Goal: Task Accomplishment & Management: Manage account settings

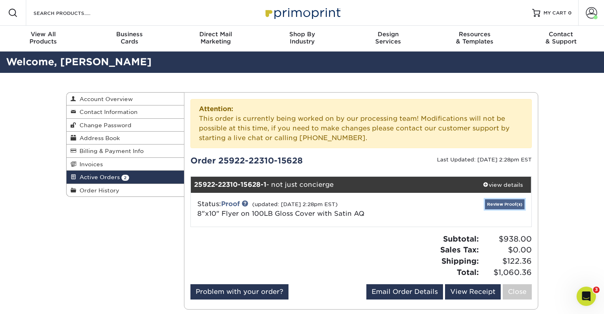
click at [505, 205] on link "Review Proof(s)" at bounding box center [505, 205] width 40 height 10
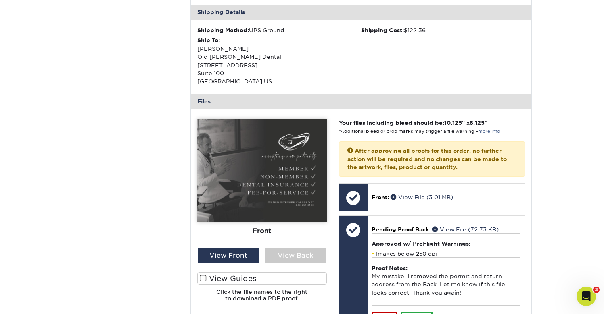
scroll to position [335, 0]
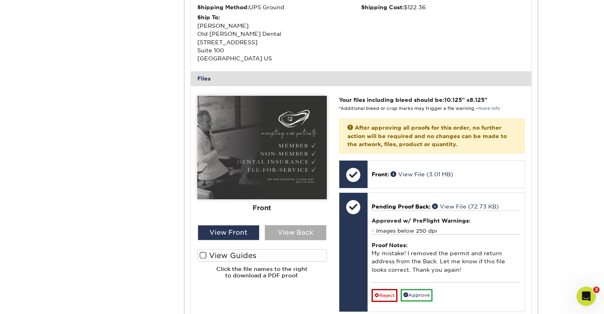
click at [304, 232] on div "View Back" at bounding box center [295, 232] width 62 height 15
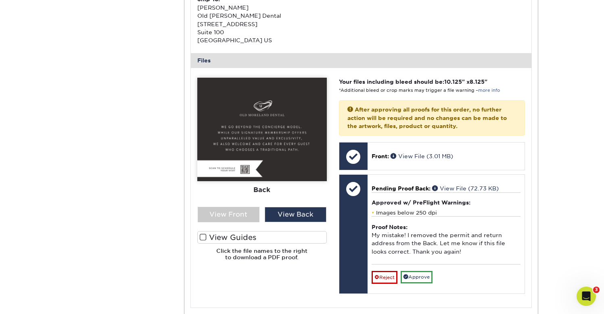
scroll to position [351, 0]
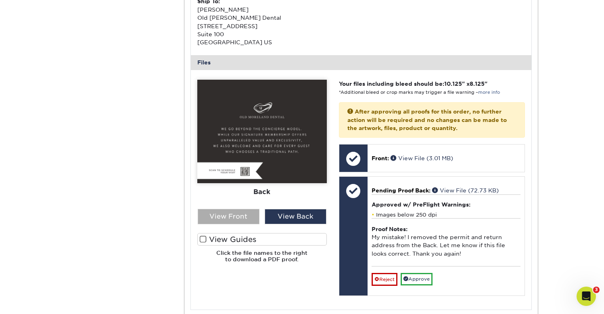
click at [242, 219] on div "View Front" at bounding box center [229, 216] width 62 height 15
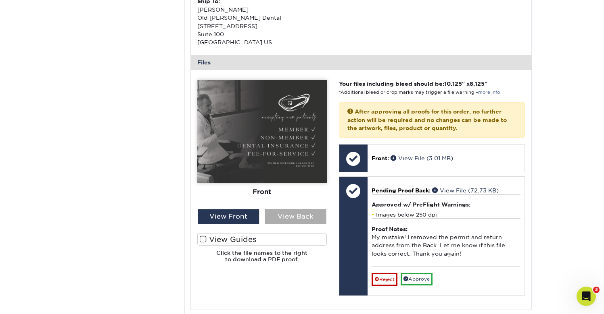
click at [280, 221] on div "View Back" at bounding box center [295, 216] width 62 height 15
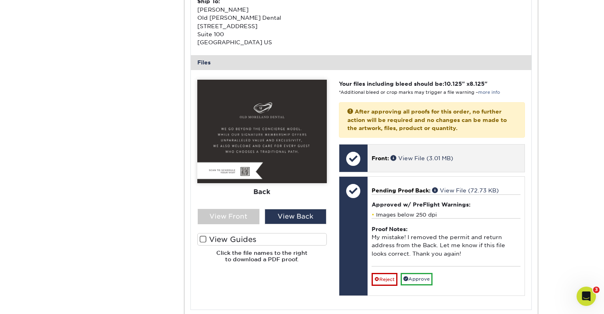
click at [392, 164] on div "Front: View File (3.01 MB)" at bounding box center [445, 158] width 157 height 27
click at [391, 156] on span at bounding box center [394, 158] width 8 height 6
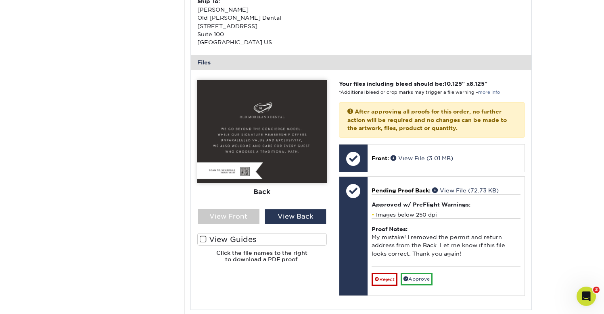
click at [294, 140] on img at bounding box center [261, 132] width 129 height 104
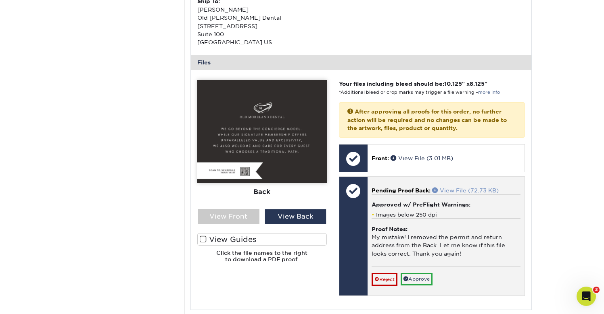
click at [452, 192] on link "View File (72.73 KB)" at bounding box center [465, 190] width 67 height 6
click at [416, 285] on link "Approve" at bounding box center [416, 279] width 32 height 12
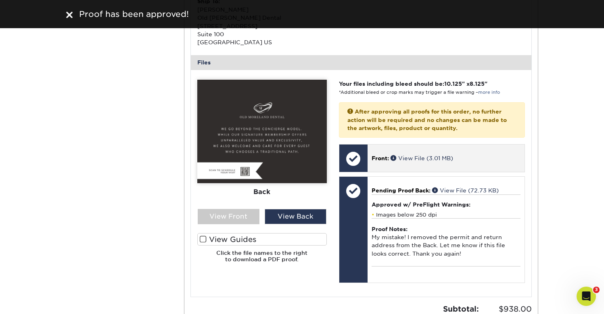
click at [485, 157] on p "Front: View File (3.01 MB)" at bounding box center [445, 158] width 149 height 8
click at [356, 158] on div at bounding box center [353, 159] width 28 height 28
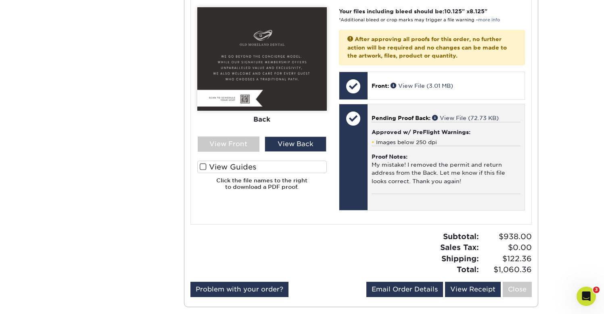
scroll to position [422, 0]
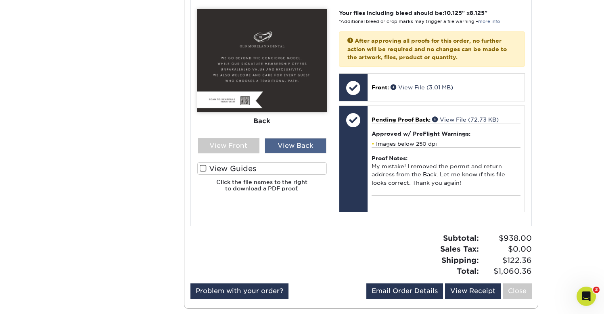
click at [306, 150] on div "View Back" at bounding box center [295, 145] width 62 height 15
click at [245, 146] on div "View Front" at bounding box center [229, 145] width 62 height 15
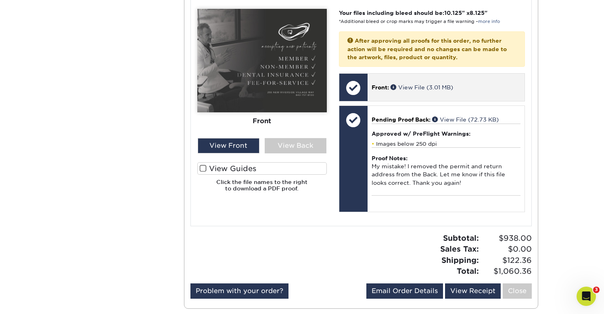
click at [358, 86] on div at bounding box center [353, 88] width 28 height 28
click at [502, 82] on div "Front: View File (3.01 MB)" at bounding box center [445, 87] width 157 height 27
click at [393, 89] on span at bounding box center [394, 87] width 8 height 6
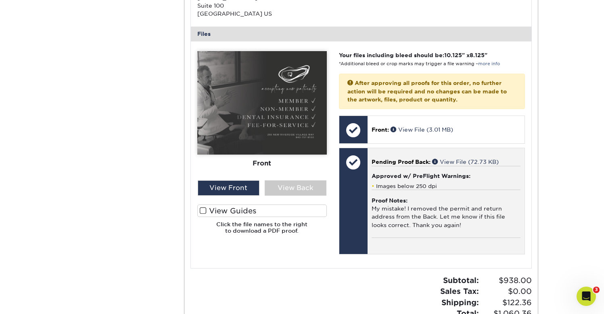
scroll to position [391, 0]
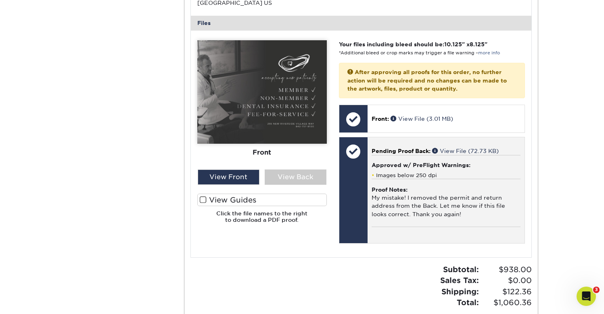
click at [409, 204] on div "Proof Notes: My mistake! I removed the permit and return address from the Back.…" at bounding box center [445, 203] width 149 height 48
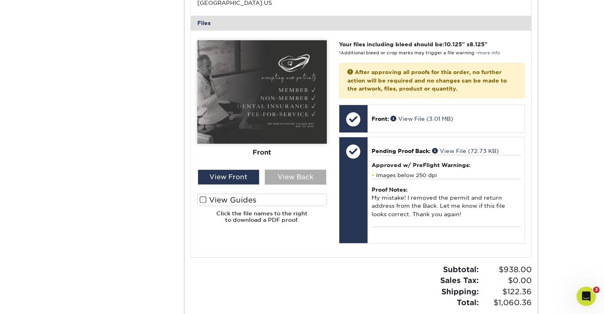
click at [303, 174] on div "View Back" at bounding box center [295, 177] width 62 height 15
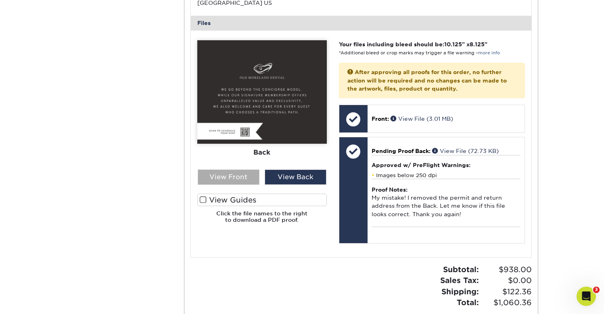
click at [249, 175] on div "View Front" at bounding box center [229, 177] width 62 height 15
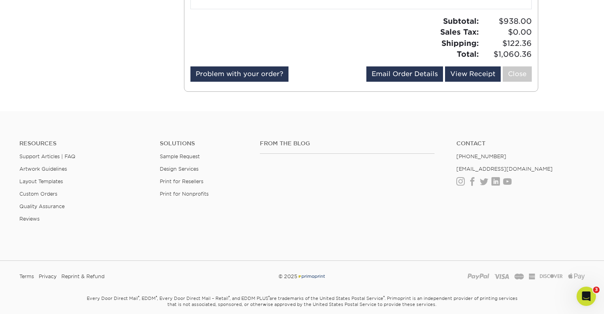
scroll to position [672, 0]
